Goal: Understand process/instructions: Learn how to perform a task or action

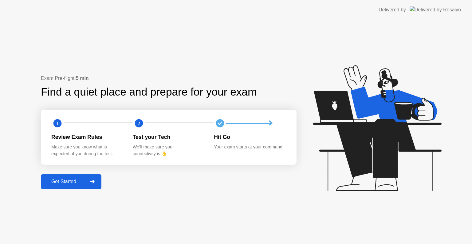
click at [72, 175] on button "Get Started" at bounding box center [71, 181] width 61 height 15
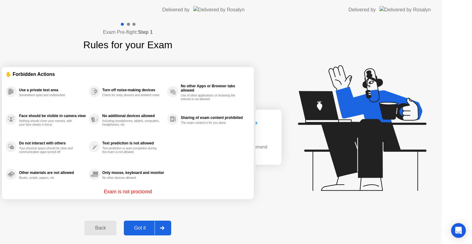
click at [68, 181] on div "Exam Pre-flight: Step 1 Rules for your Exam ✋ Forbidden Actions Use a private t…" at bounding box center [128, 132] width 256 height 224
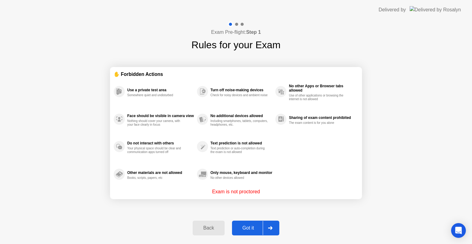
click at [268, 228] on icon at bounding box center [270, 228] width 5 height 4
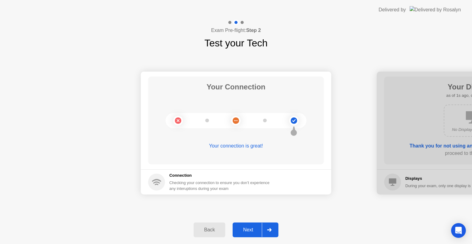
click at [272, 226] on div at bounding box center [269, 230] width 15 height 14
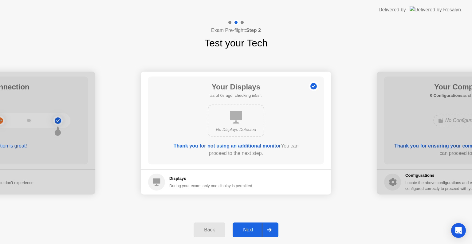
click at [272, 226] on div at bounding box center [269, 230] width 15 height 14
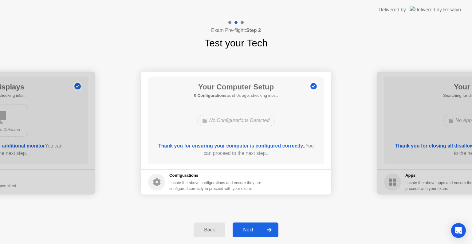
click at [272, 226] on div at bounding box center [269, 230] width 15 height 14
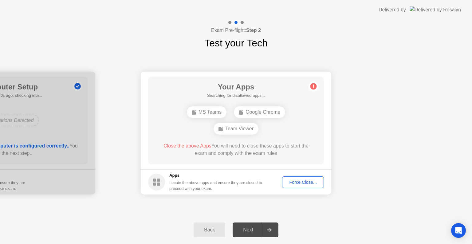
click at [288, 182] on div "Force Close..." at bounding box center [302, 182] width 37 height 5
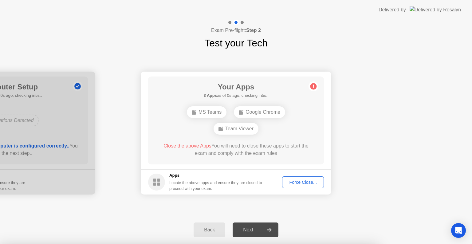
click at [430, 244] on div at bounding box center [236, 244] width 472 height 0
